Goal: Transaction & Acquisition: Obtain resource

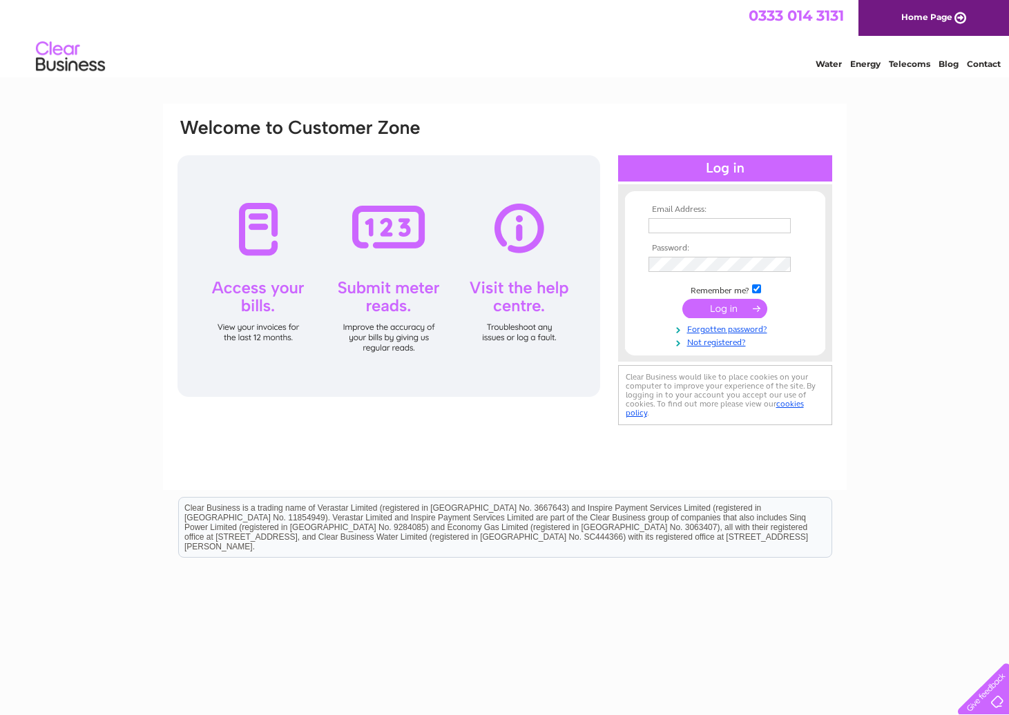
type input "[EMAIL_ADDRESS][DOMAIN_NAME]"
click at [735, 311] on input "submit" at bounding box center [724, 308] width 85 height 19
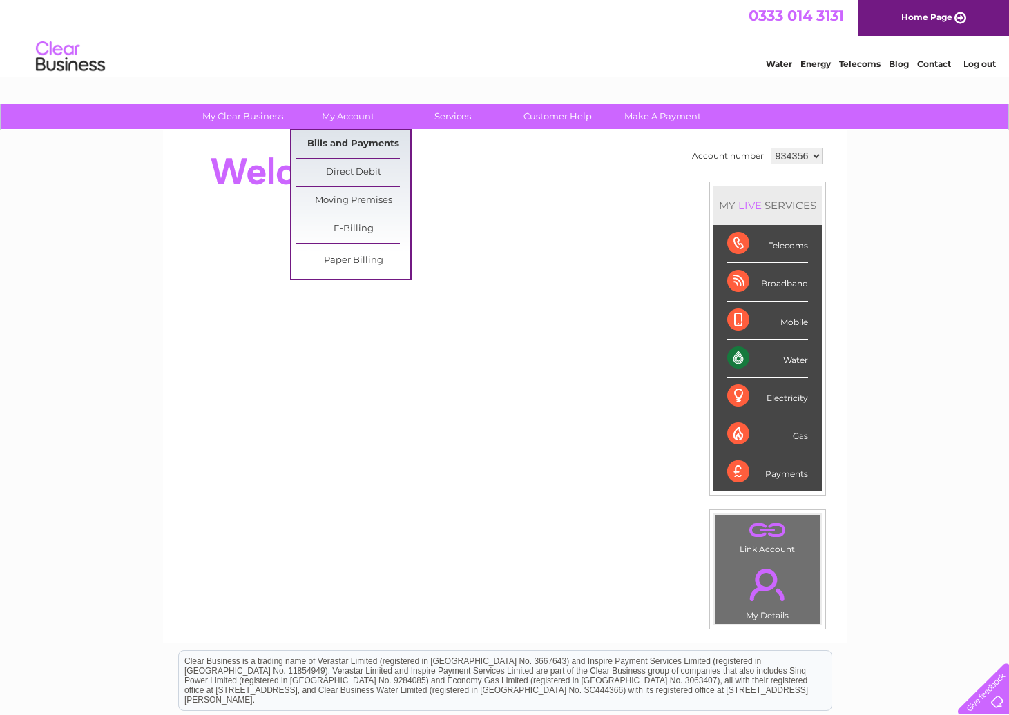
click at [347, 146] on link "Bills and Payments" at bounding box center [353, 144] width 114 height 28
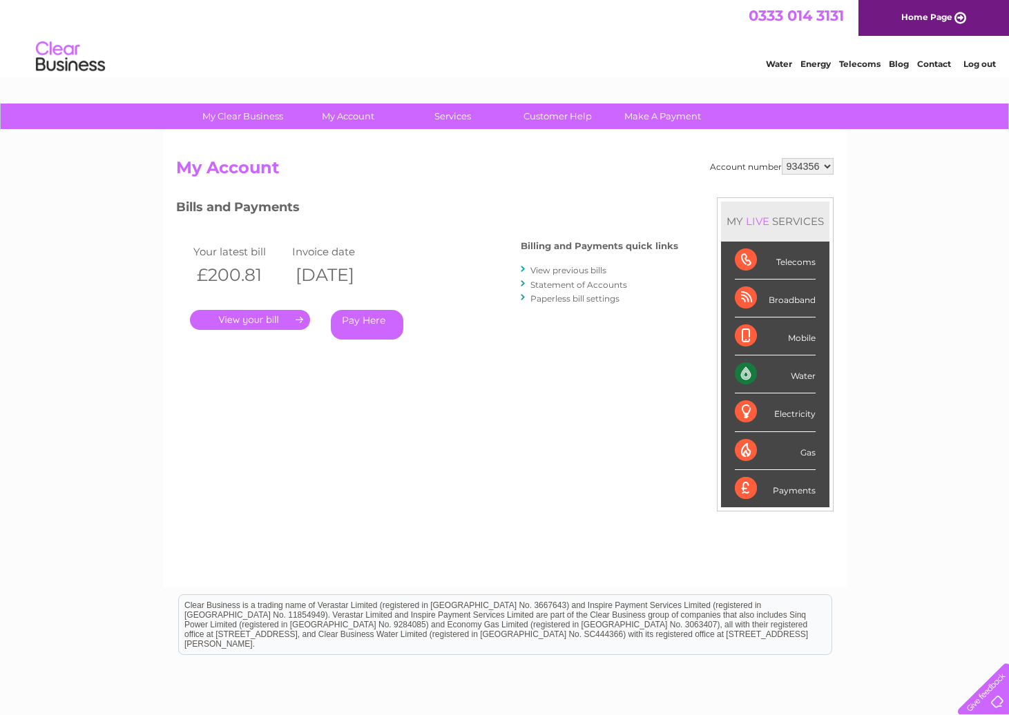
click at [262, 319] on link "." at bounding box center [250, 320] width 120 height 20
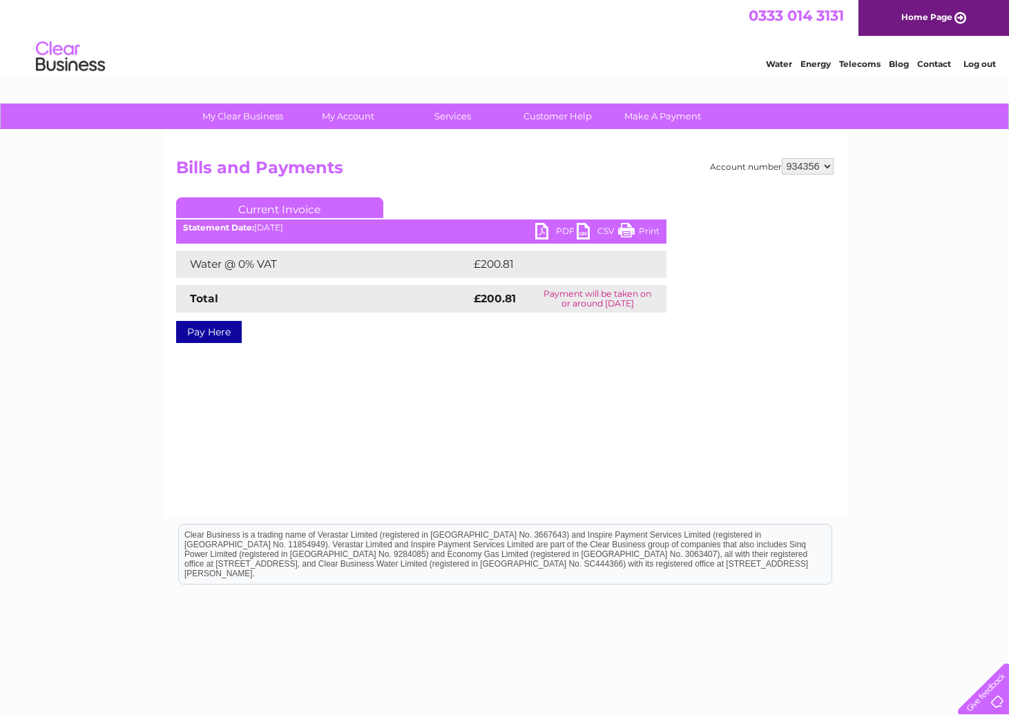
drag, startPoint x: 642, startPoint y: 229, endPoint x: 194, endPoint y: 117, distance: 461.7
click at [642, 229] on link "Print" at bounding box center [638, 233] width 41 height 20
click at [546, 234] on link "PDF" at bounding box center [555, 233] width 41 height 20
